Goal: Check status

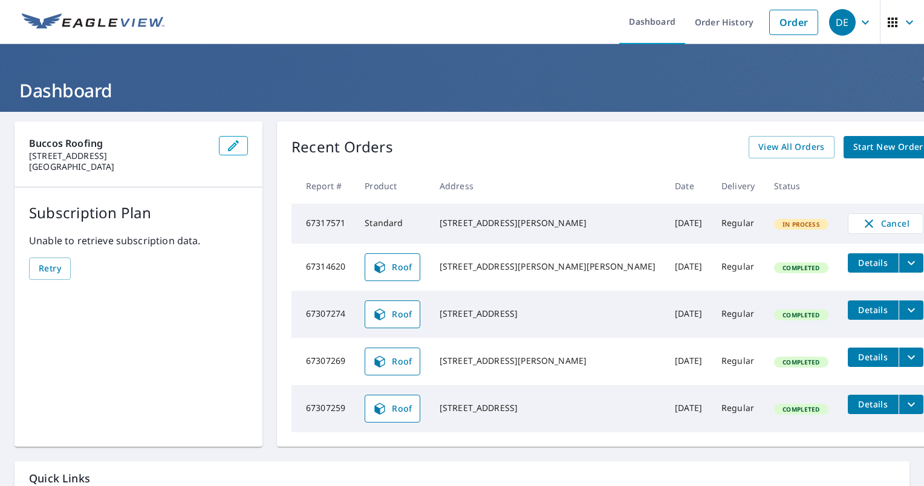
click at [387, 273] on icon at bounding box center [380, 267] width 15 height 15
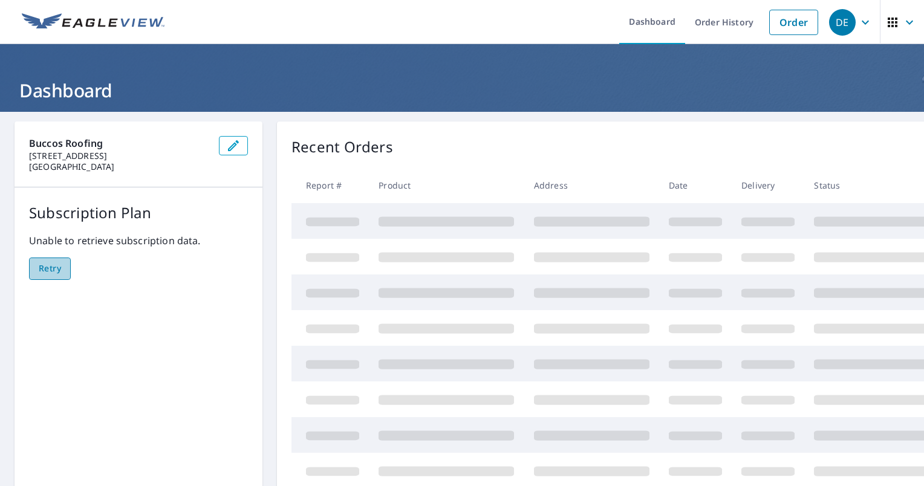
click at [41, 264] on span "Retry" at bounding box center [50, 268] width 22 height 15
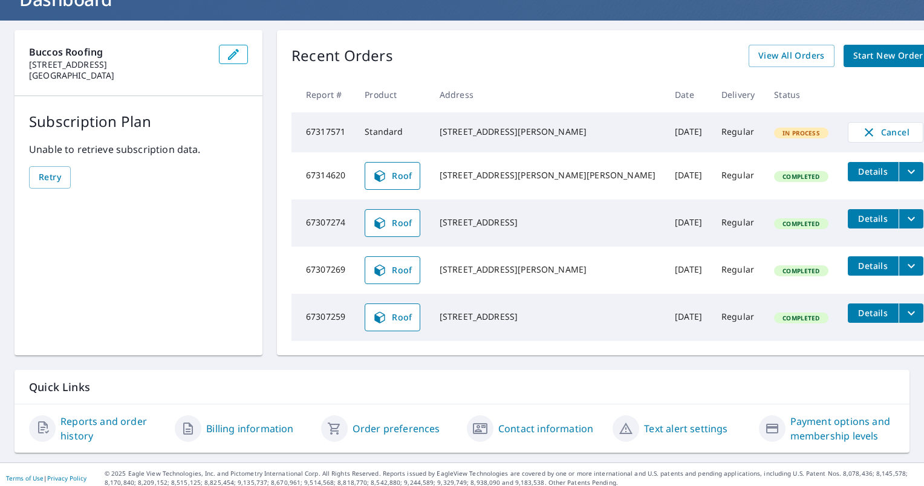
scroll to position [101, 0]
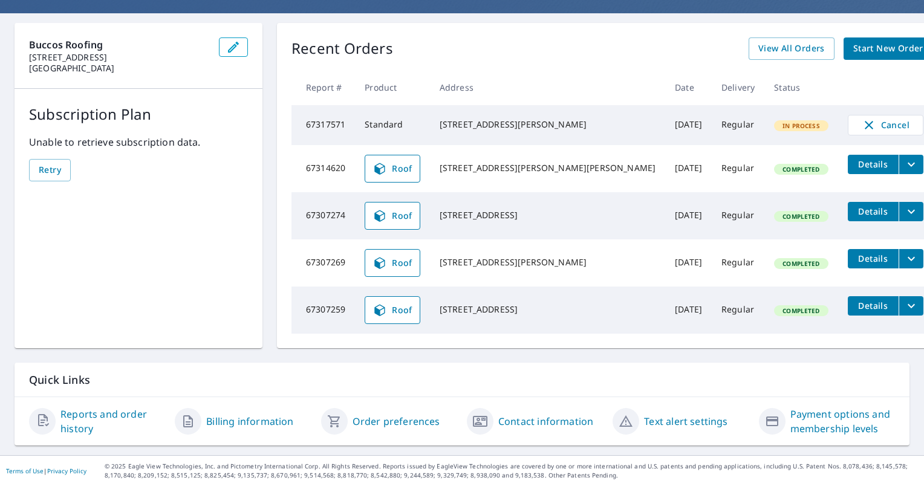
drag, startPoint x: 462, startPoint y: 211, endPoint x: 566, endPoint y: 230, distance: 105.8
click at [566, 230] on td "[STREET_ADDRESS]" at bounding box center [547, 215] width 235 height 47
copy div "[STREET_ADDRESS]"
click at [511, 217] on div "[STREET_ADDRESS]" at bounding box center [548, 215] width 216 height 12
click at [554, 220] on div "[STREET_ADDRESS]" at bounding box center [548, 215] width 216 height 12
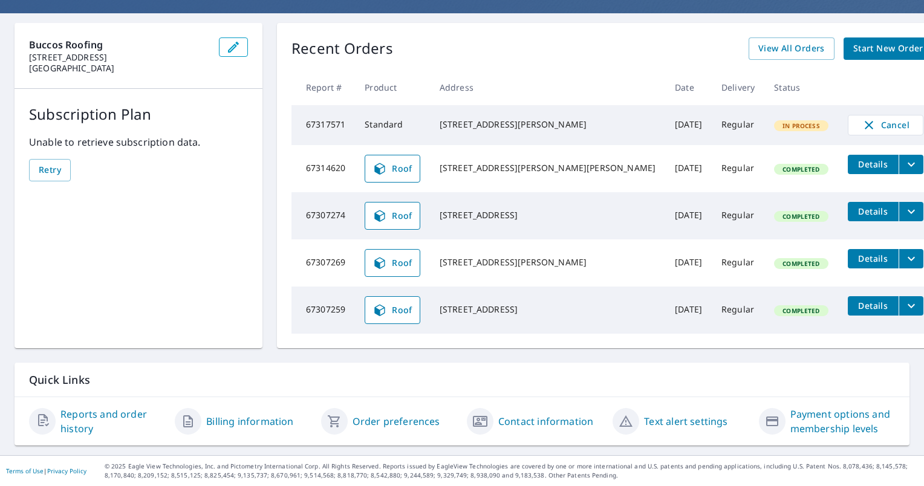
drag, startPoint x: 563, startPoint y: 224, endPoint x: 441, endPoint y: 193, distance: 125.6
click at [441, 193] on tr "67307274 Roof 7336 Saint Georges Way University Park, FL 34201 Sep 06, 2025 Reg…" at bounding box center [613, 215] width 642 height 47
copy div "[STREET_ADDRESS]"
